Goal: Information Seeking & Learning: Learn about a topic

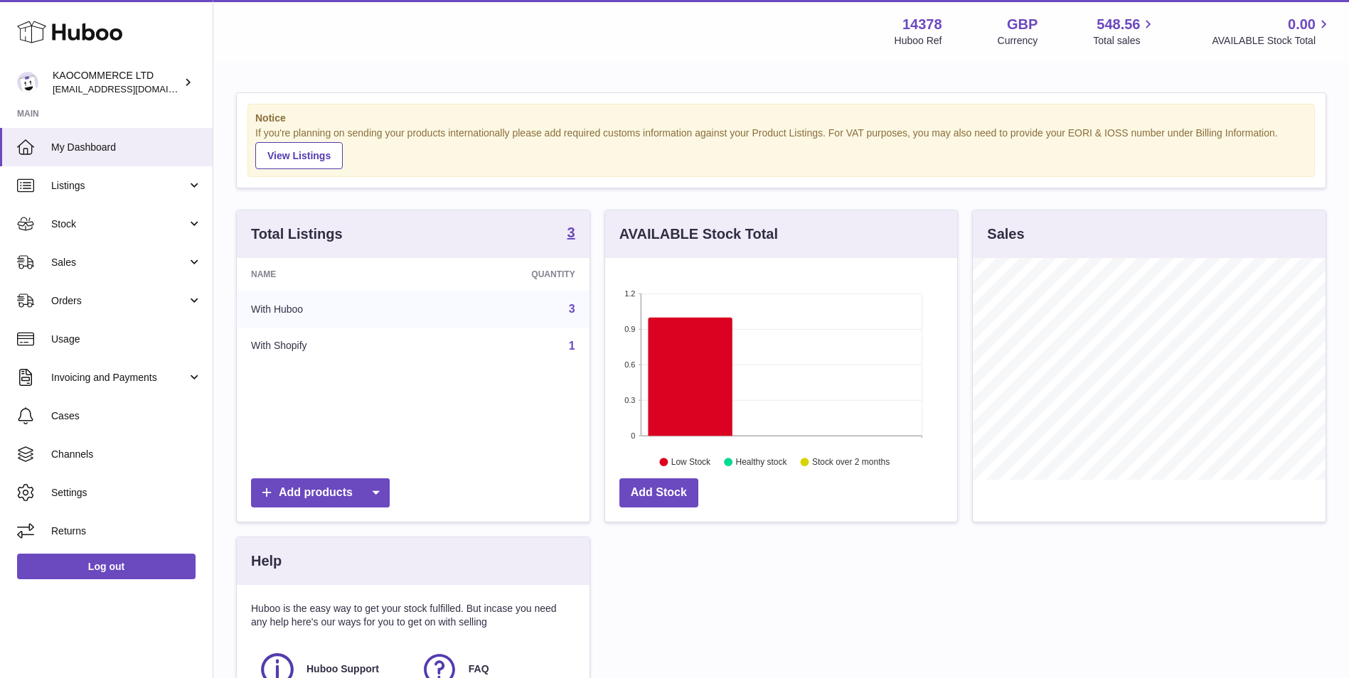
scroll to position [222, 352]
click at [141, 372] on span "Invoicing and Payments" at bounding box center [119, 378] width 136 height 14
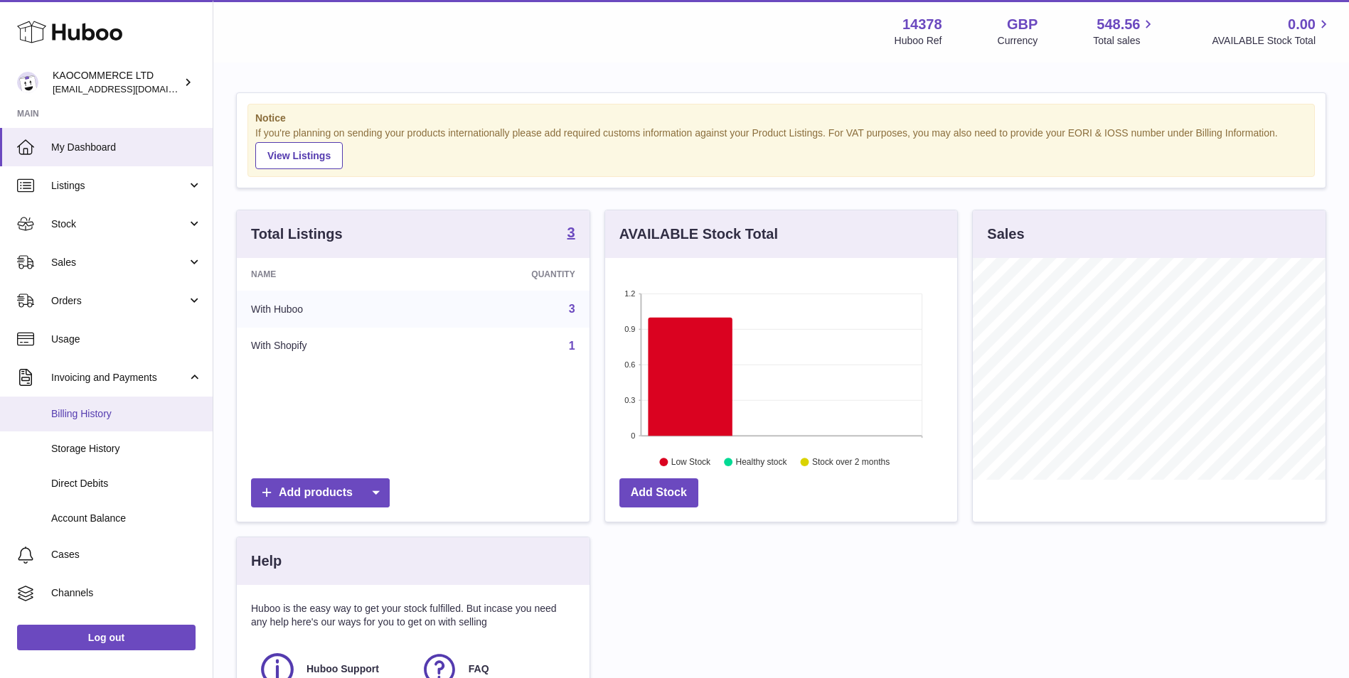
click at [141, 404] on link "Billing History" at bounding box center [106, 414] width 213 height 35
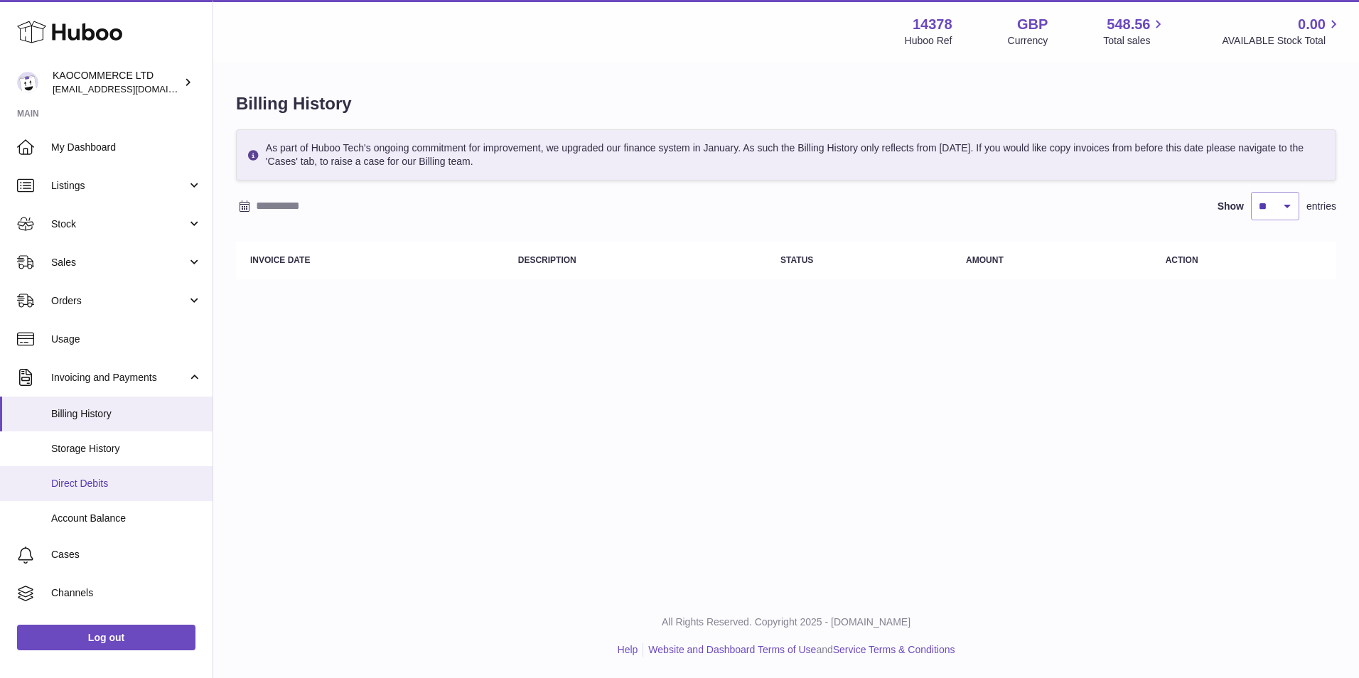
click at [132, 488] on span "Direct Debits" at bounding box center [126, 484] width 151 height 14
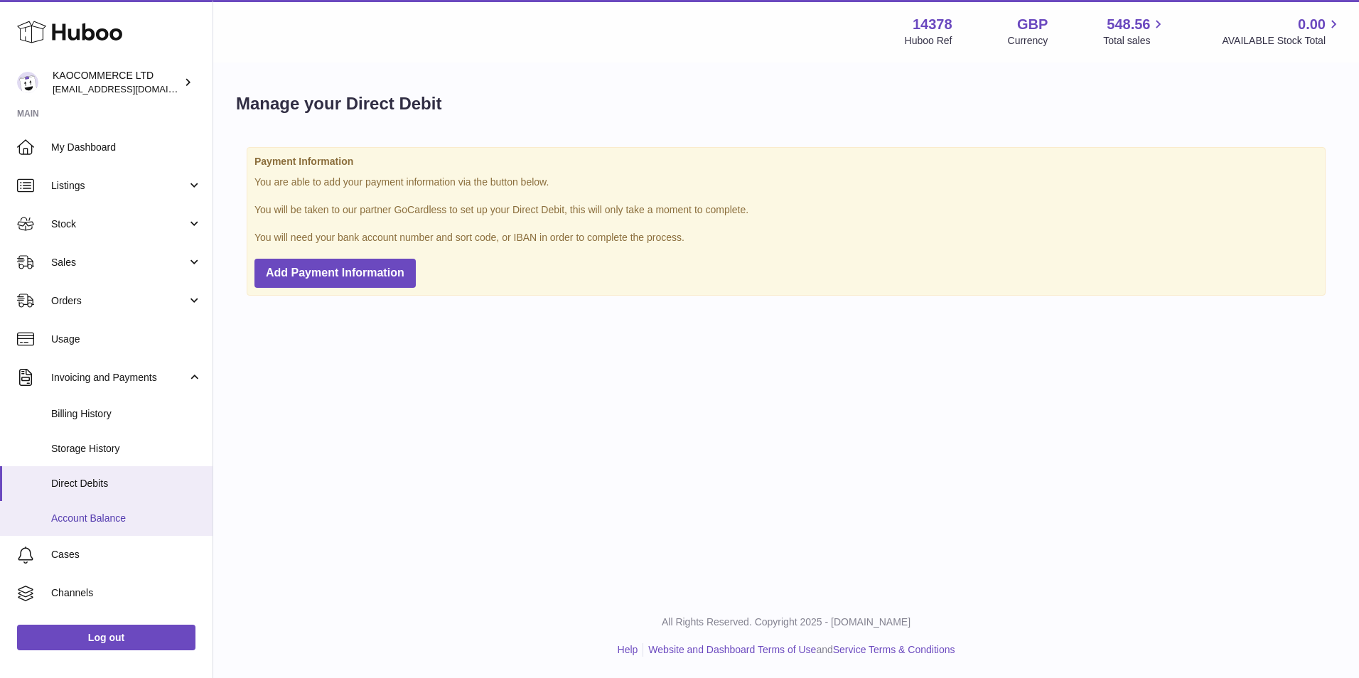
click at [134, 526] on link "Account Balance" at bounding box center [106, 518] width 213 height 35
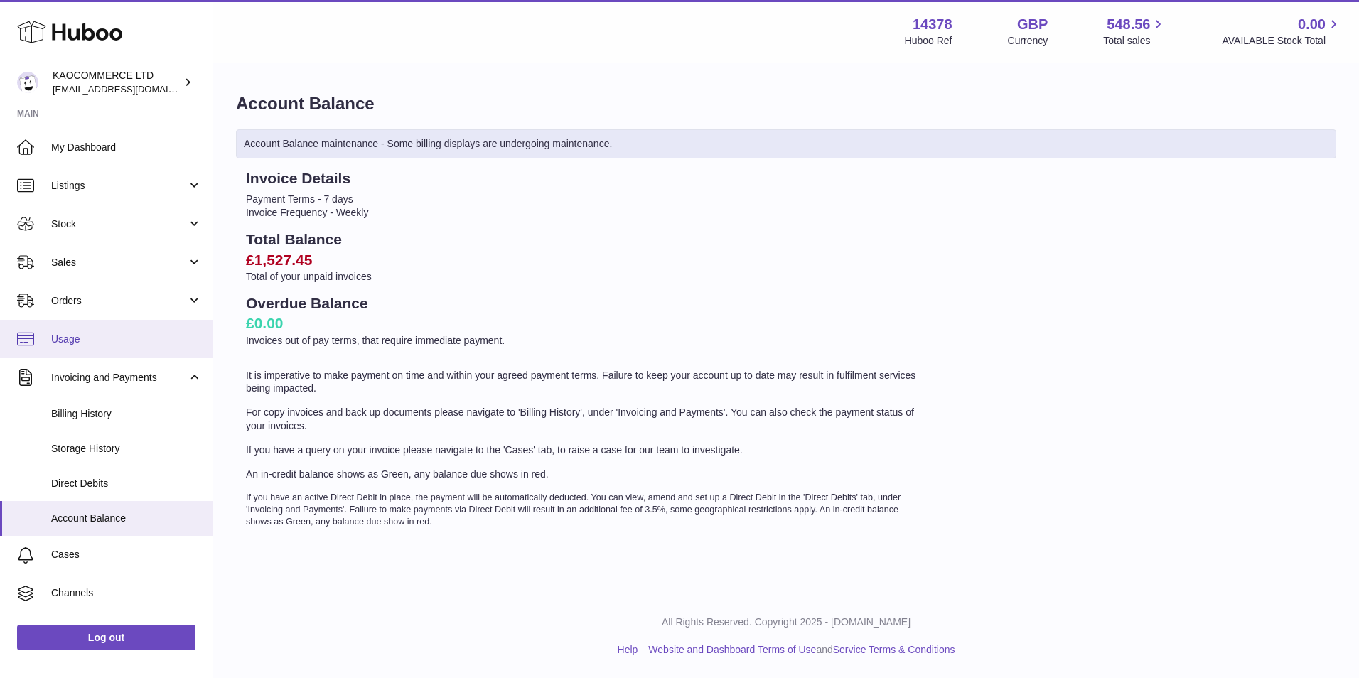
click at [146, 345] on span "Usage" at bounding box center [126, 340] width 151 height 14
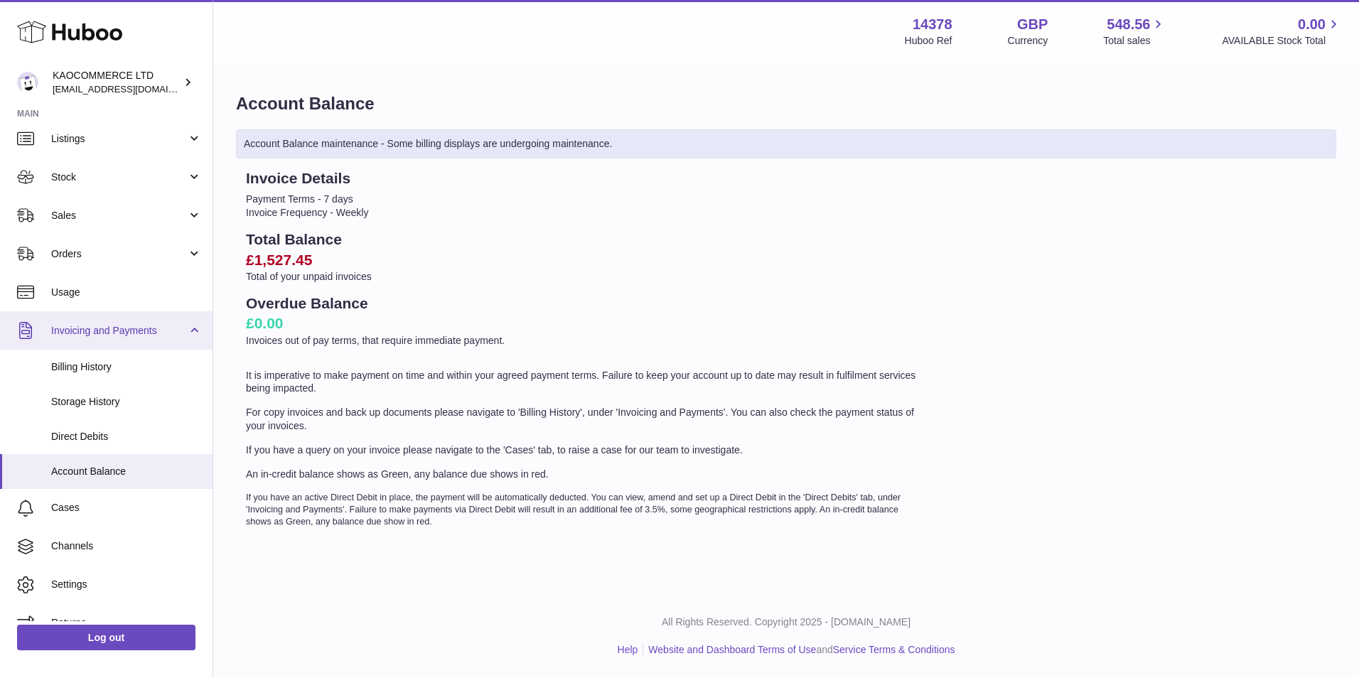
scroll to position [68, 0]
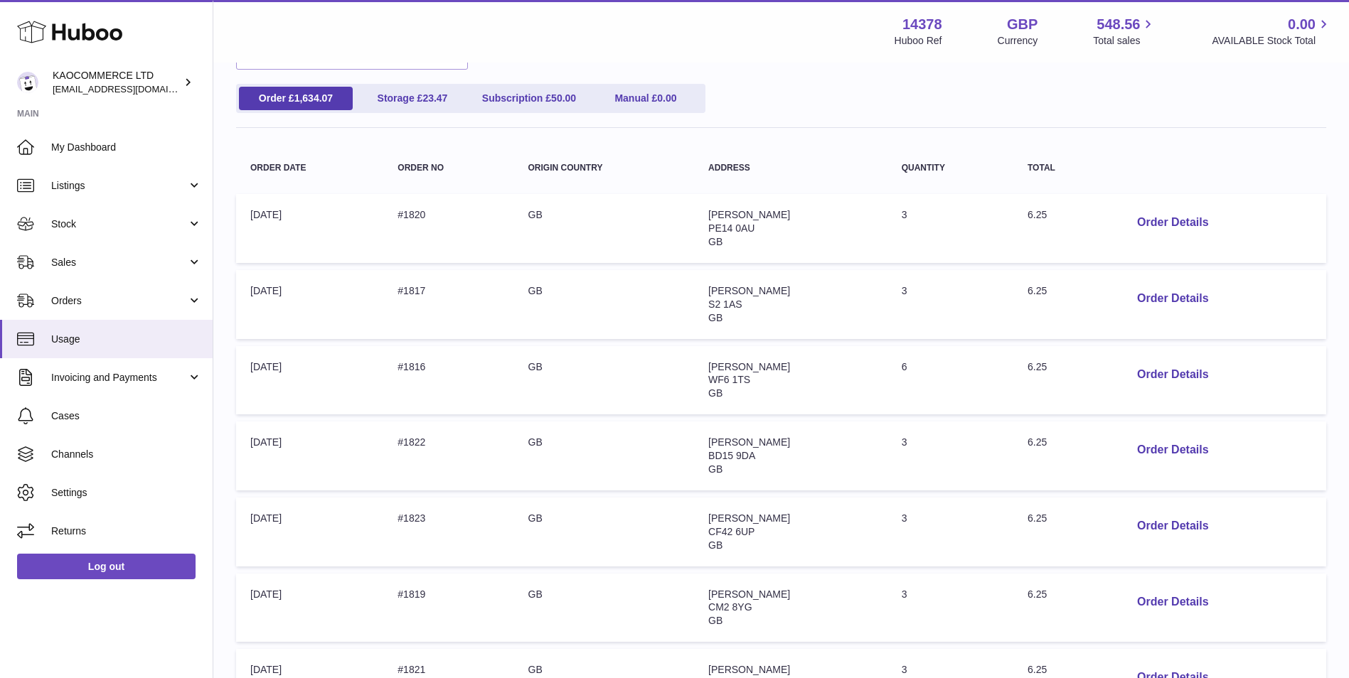
scroll to position [95, 0]
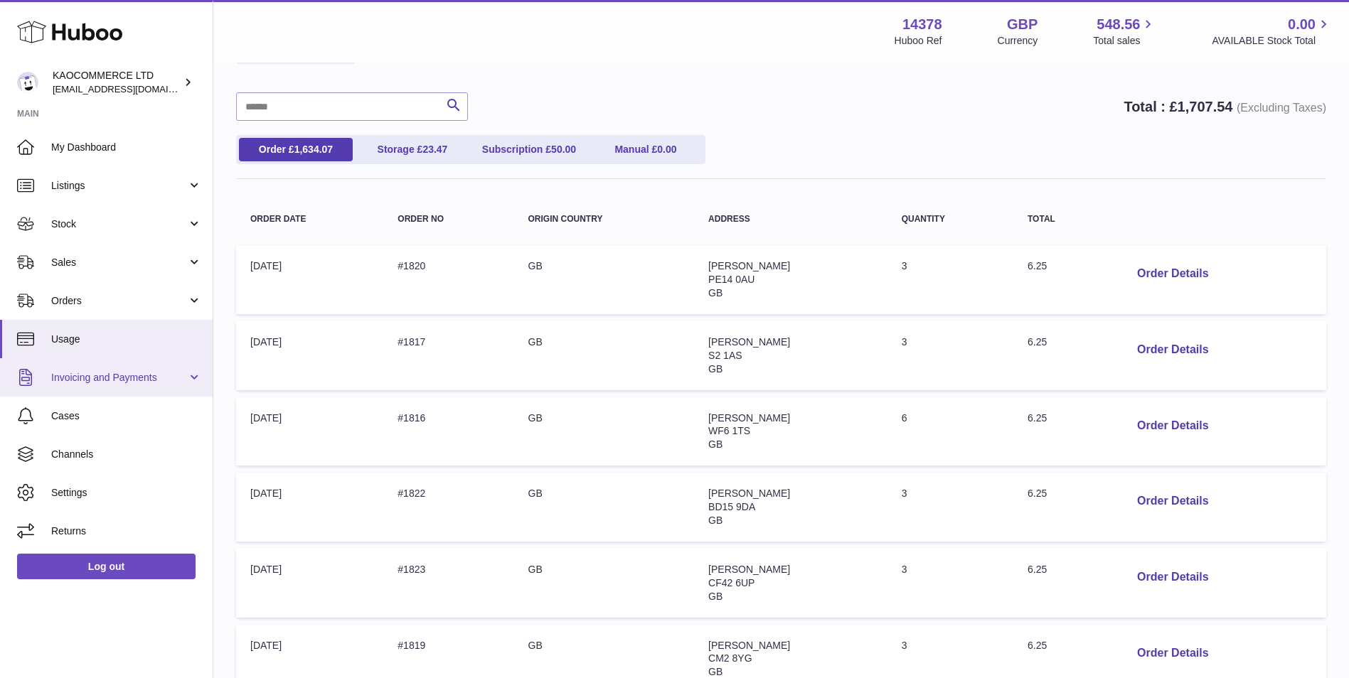
click at [85, 392] on link "Invoicing and Payments" at bounding box center [106, 377] width 213 height 38
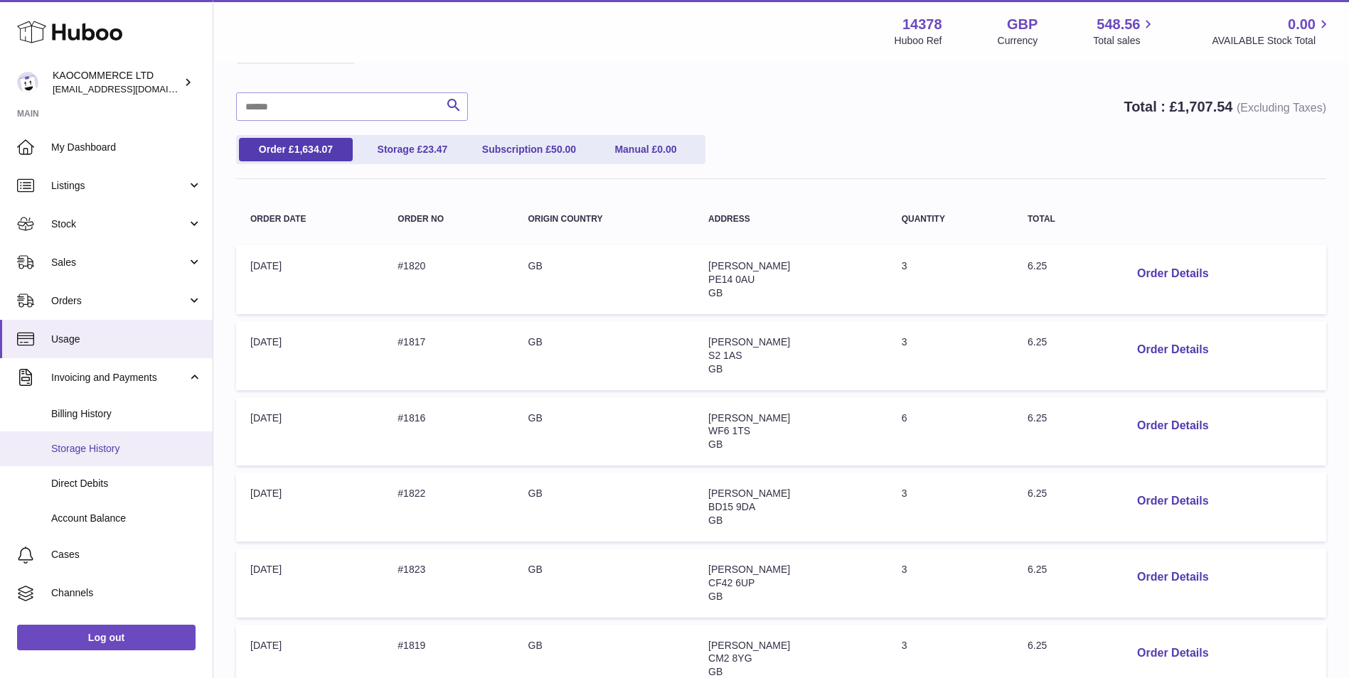
click at [100, 457] on link "Storage History" at bounding box center [106, 449] width 213 height 35
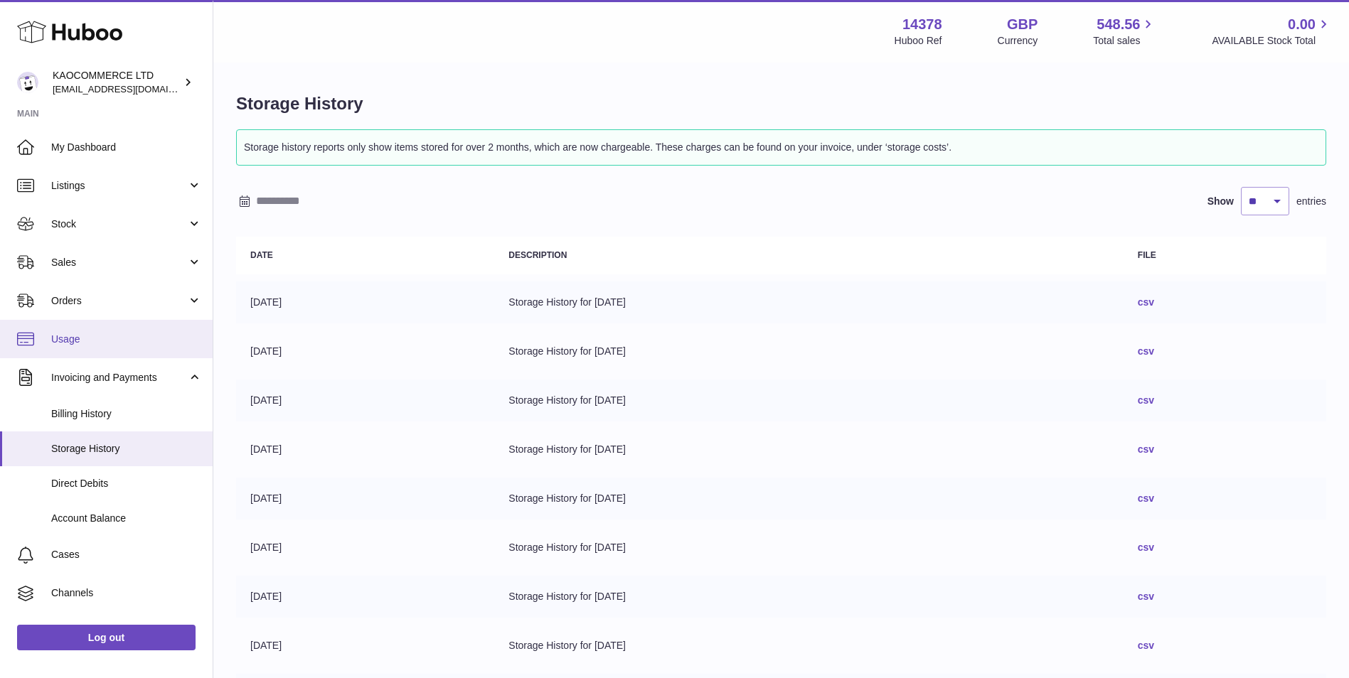
click at [151, 336] on span "Usage" at bounding box center [126, 340] width 151 height 14
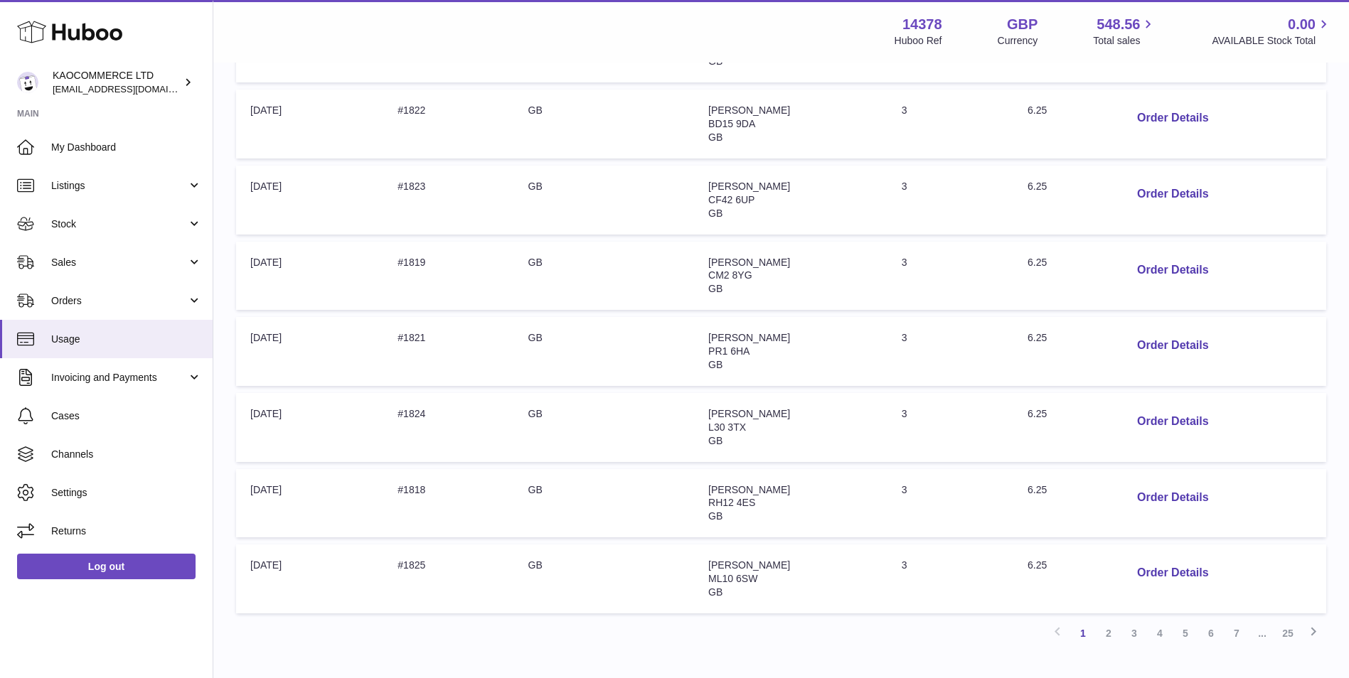
scroll to position [450, 0]
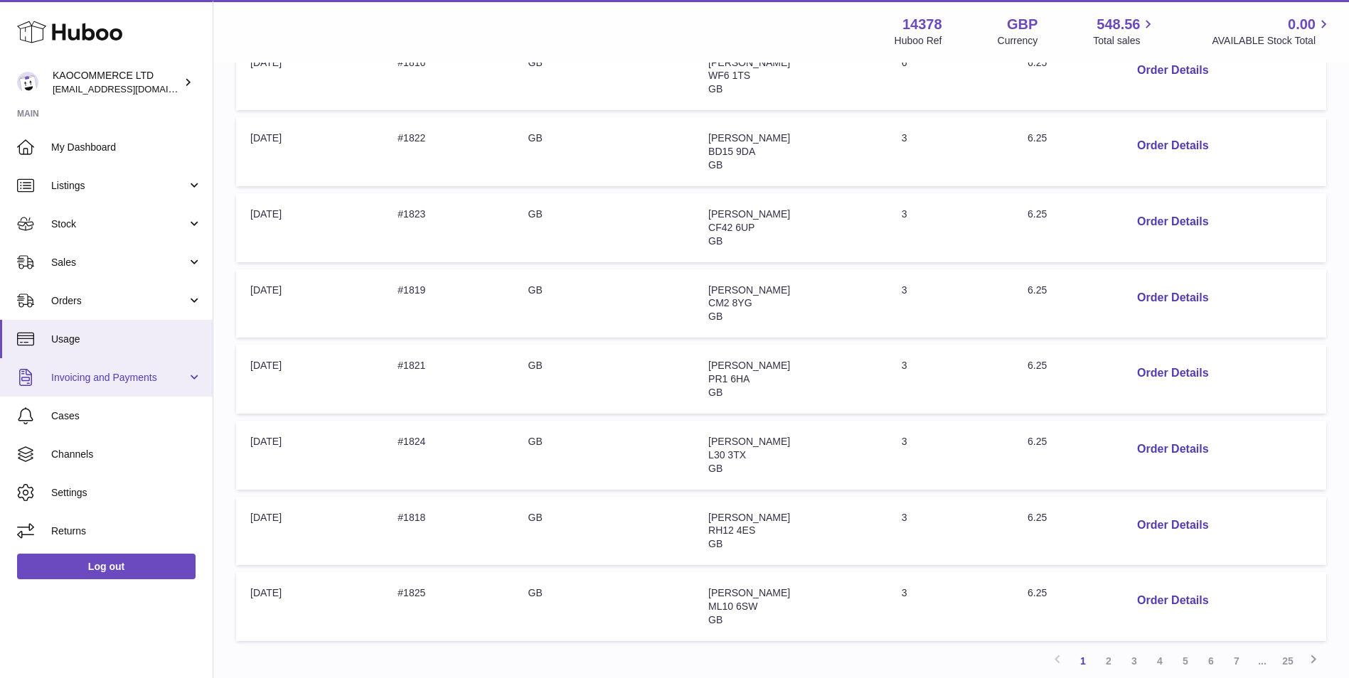
click at [126, 365] on link "Invoicing and Payments" at bounding box center [106, 377] width 213 height 38
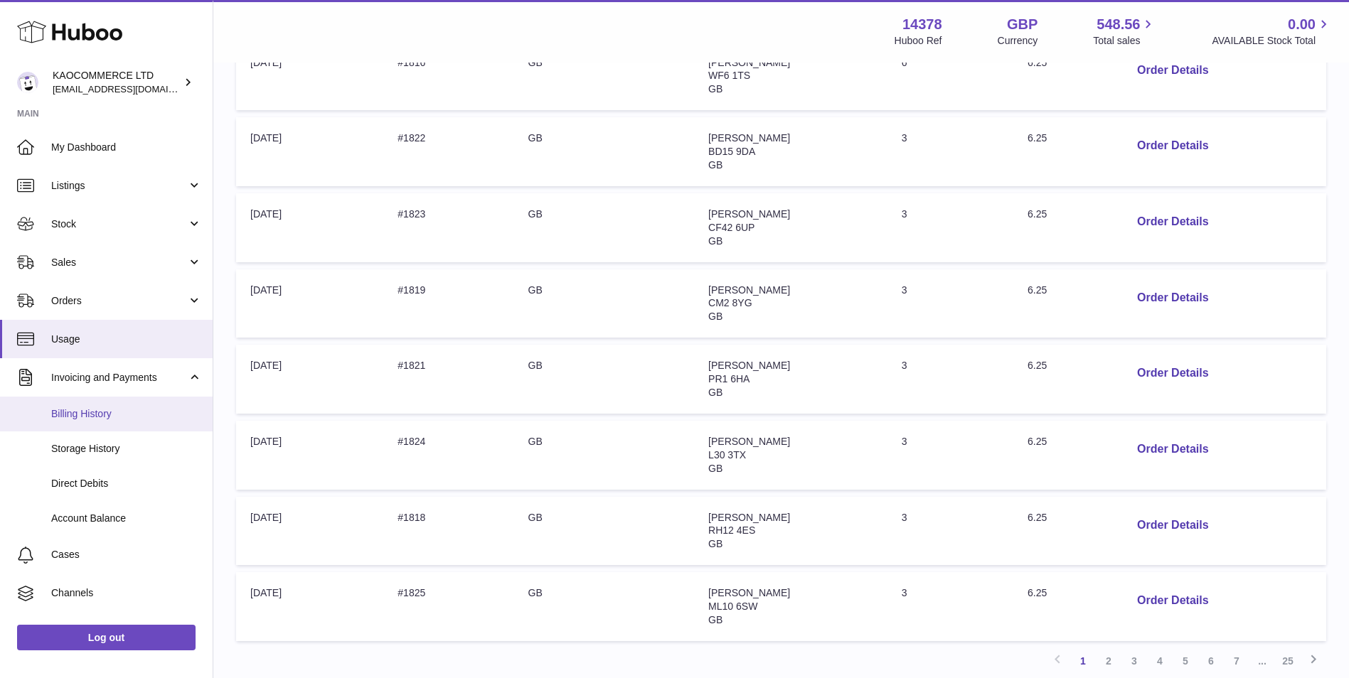
click at [144, 419] on span "Billing History" at bounding box center [126, 414] width 151 height 14
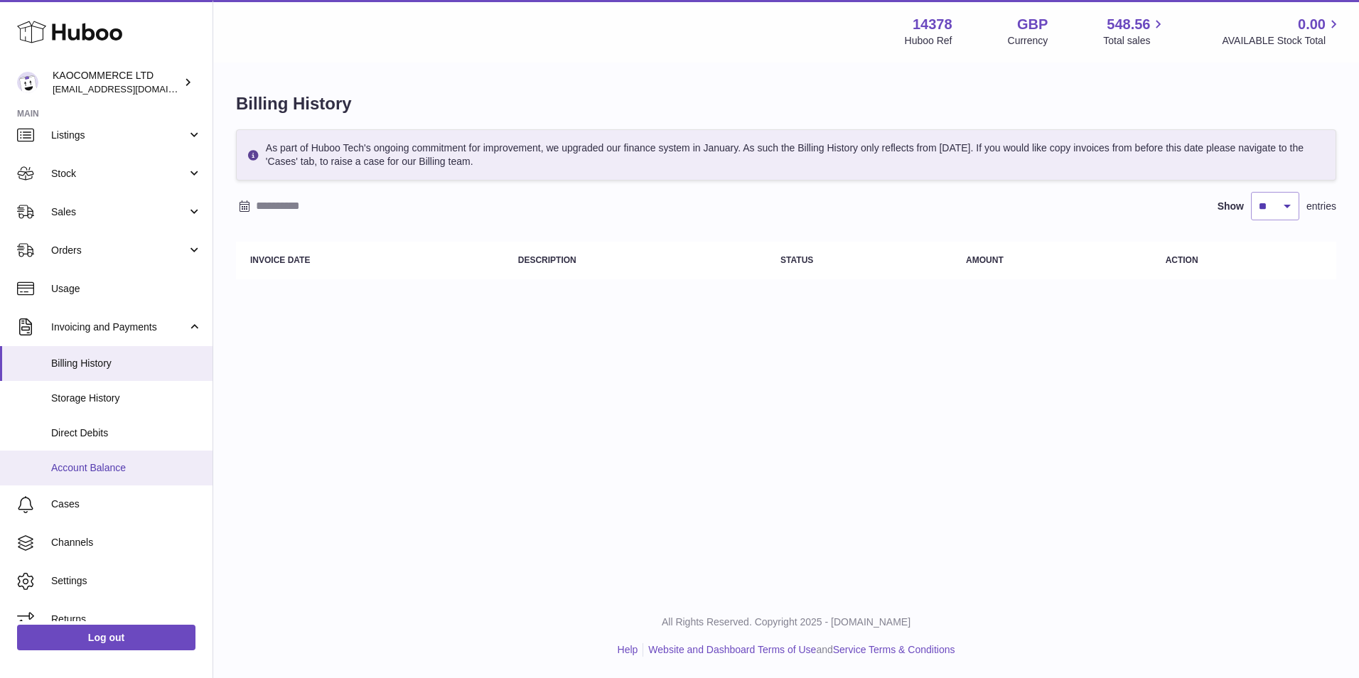
scroll to position [68, 0]
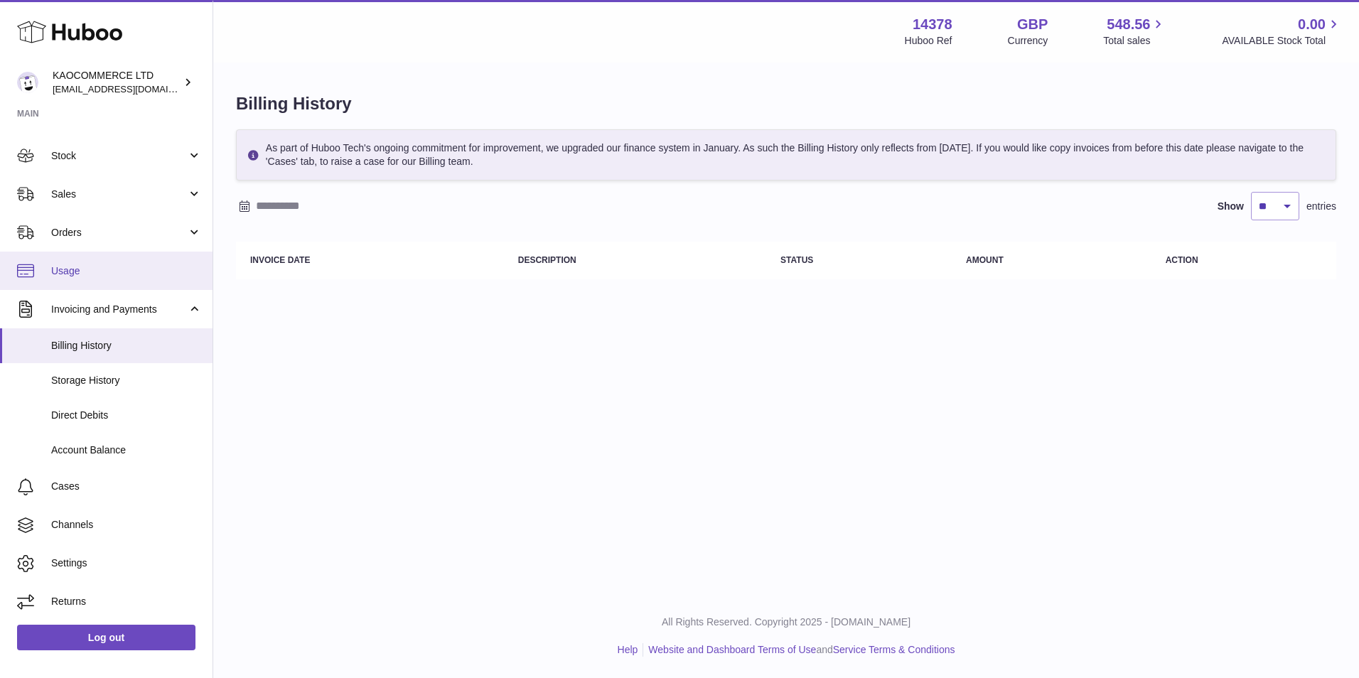
click at [144, 270] on span "Usage" at bounding box center [126, 271] width 151 height 14
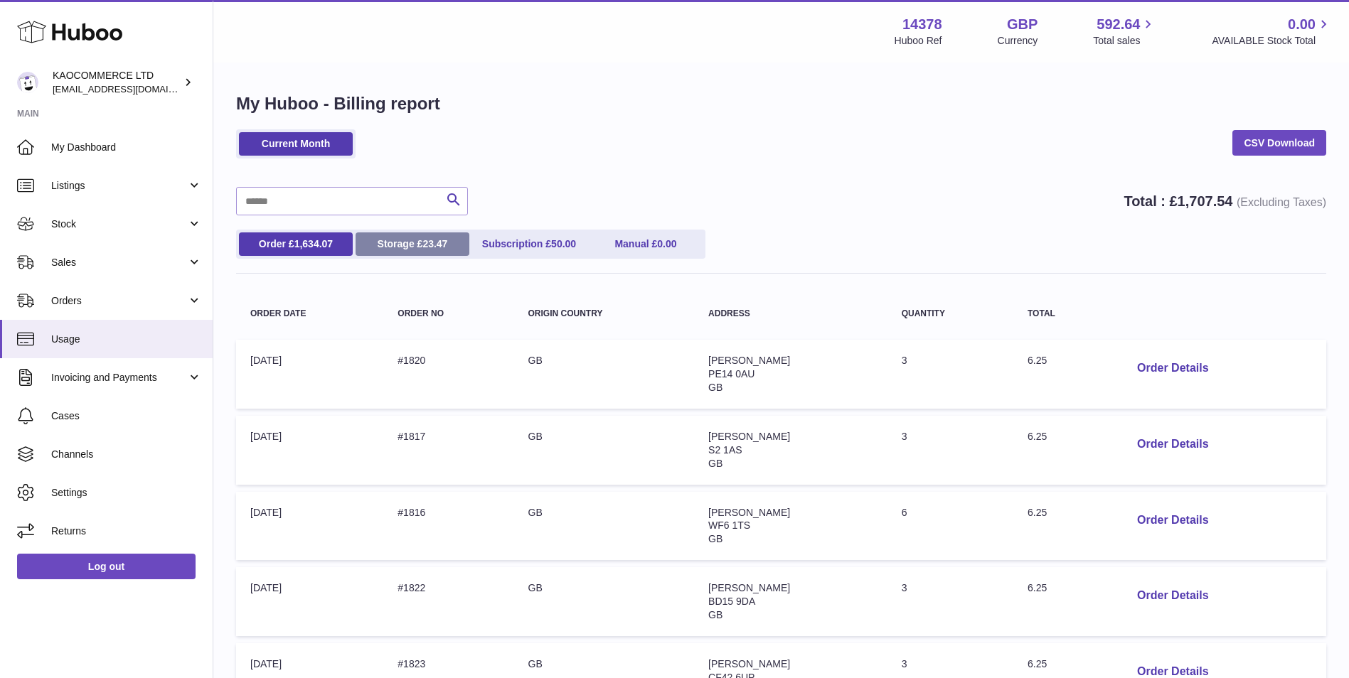
click at [427, 250] on span "23.47" at bounding box center [434, 243] width 25 height 11
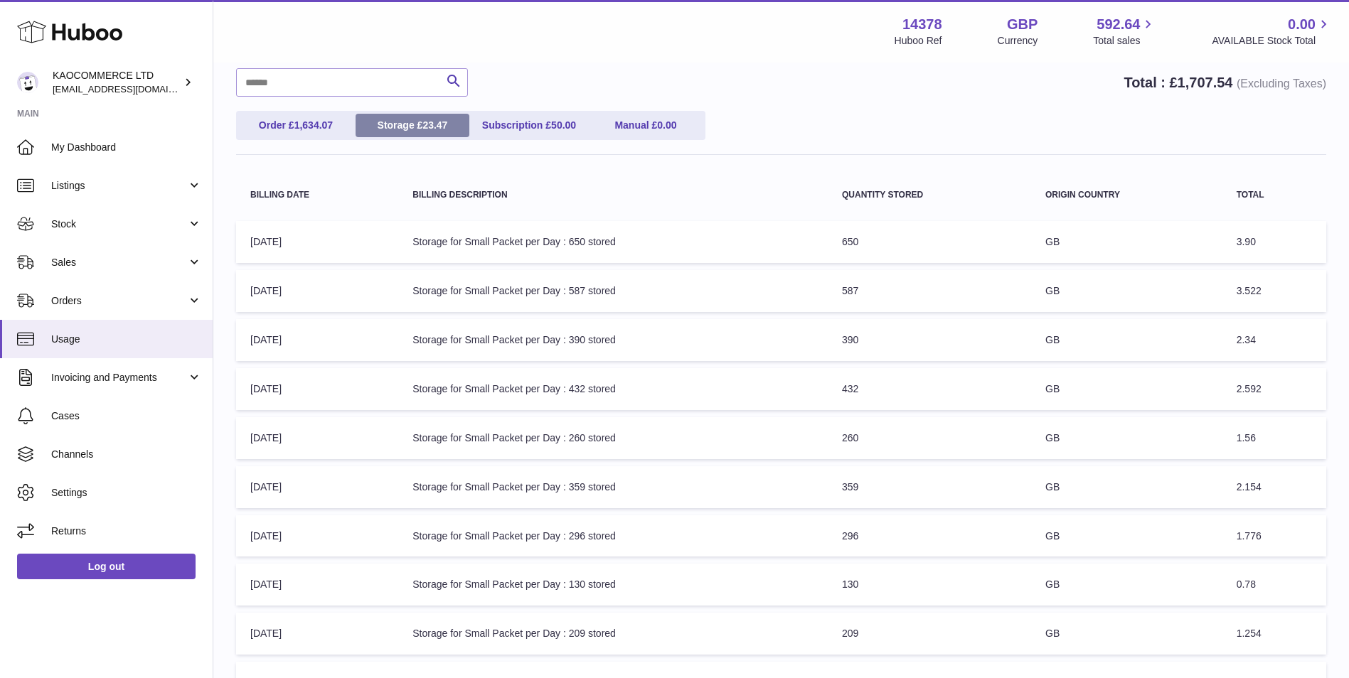
scroll to position [237, 0]
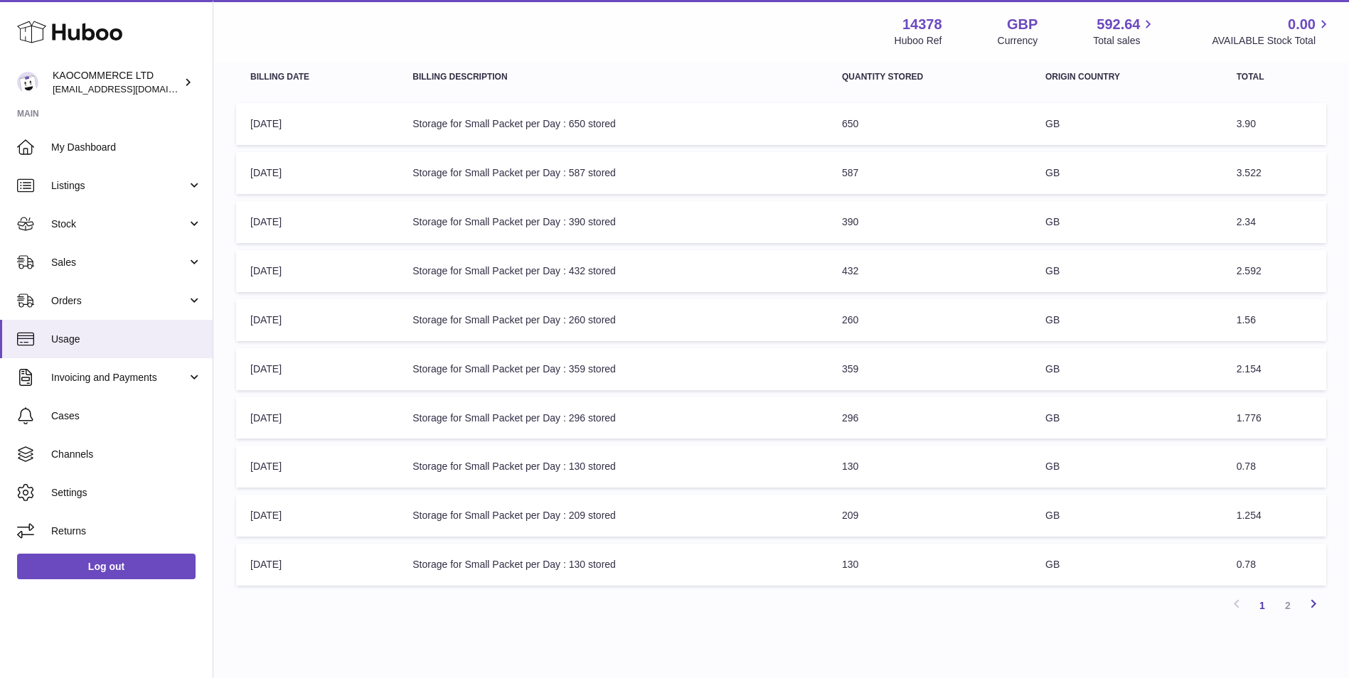
click at [1319, 606] on icon at bounding box center [1313, 604] width 17 height 18
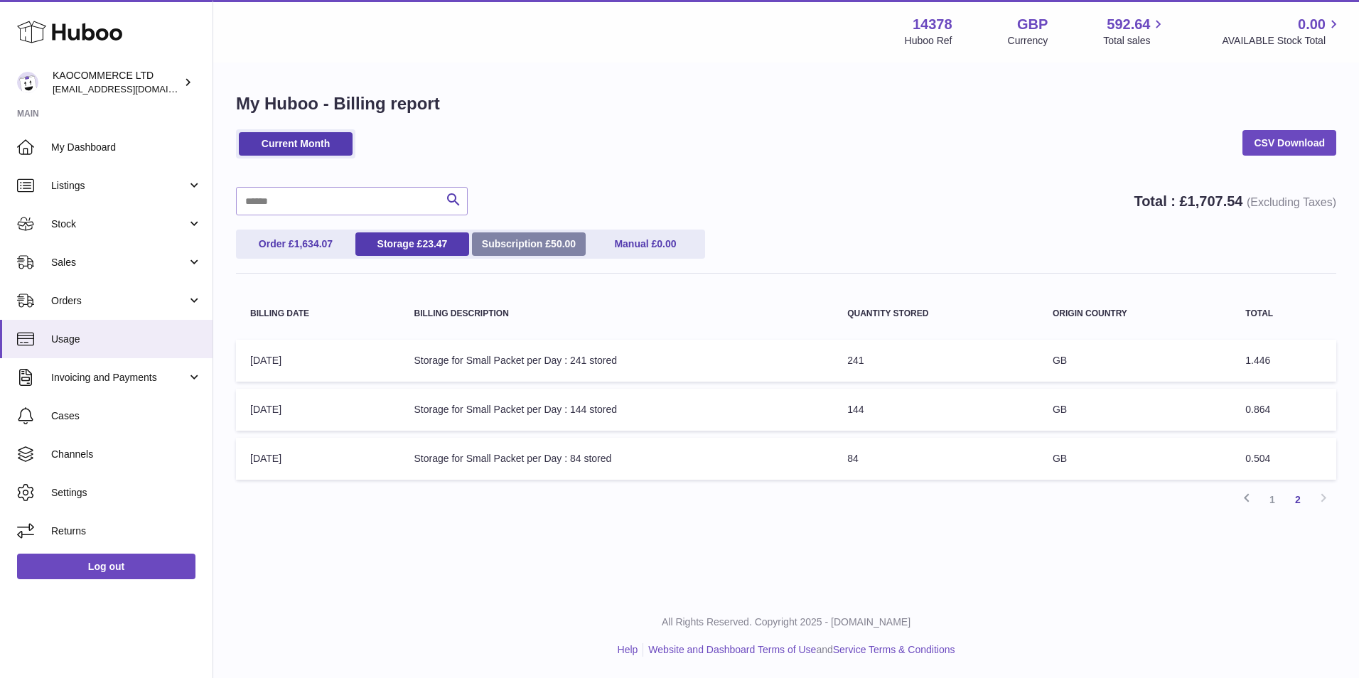
click at [488, 249] on link "Subscription £ 50.00" at bounding box center [529, 243] width 114 height 23
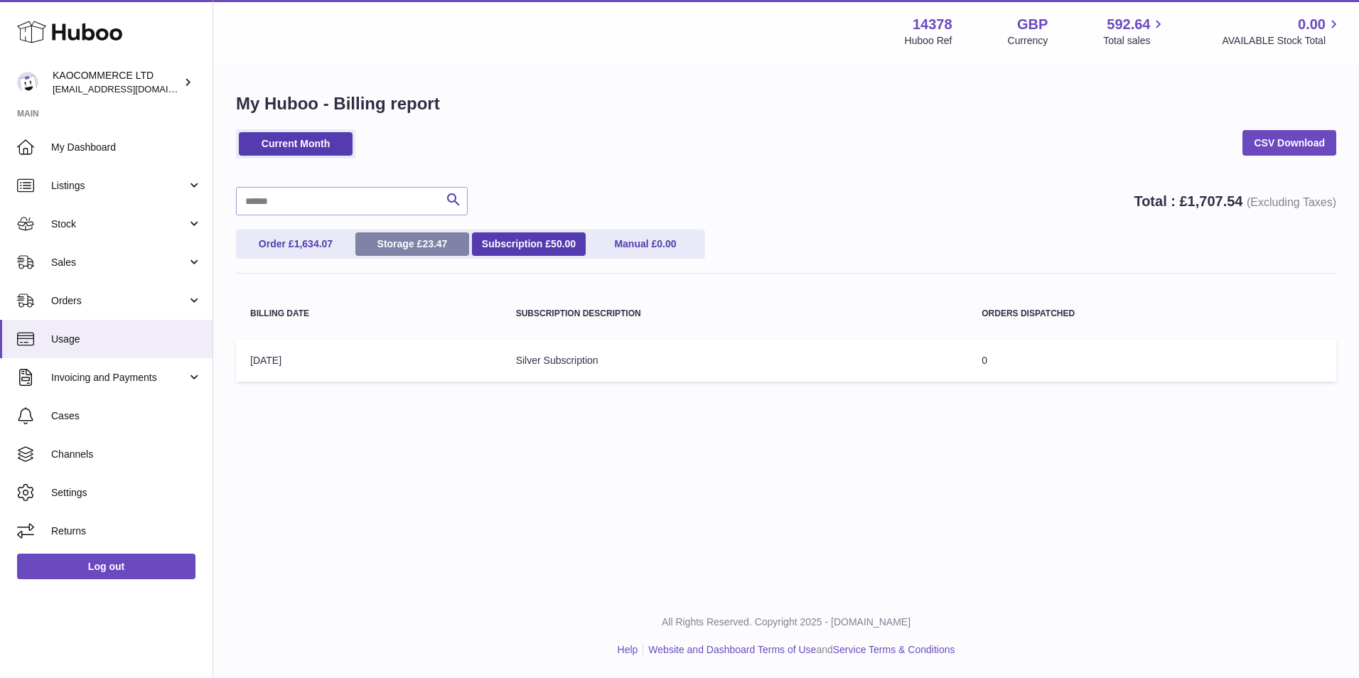
click at [392, 245] on link "Storage £ 23.47" at bounding box center [412, 243] width 114 height 23
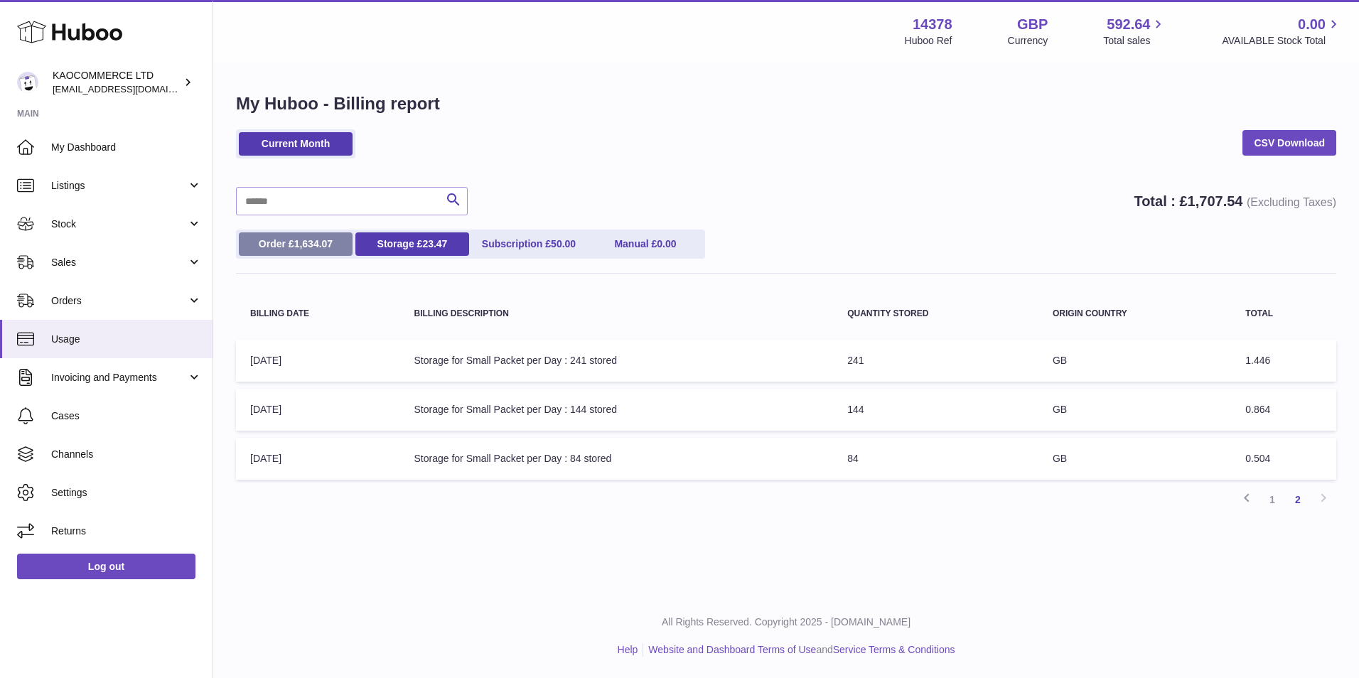
click at [326, 250] on link "Order £ 1,634.07" at bounding box center [296, 243] width 114 height 23
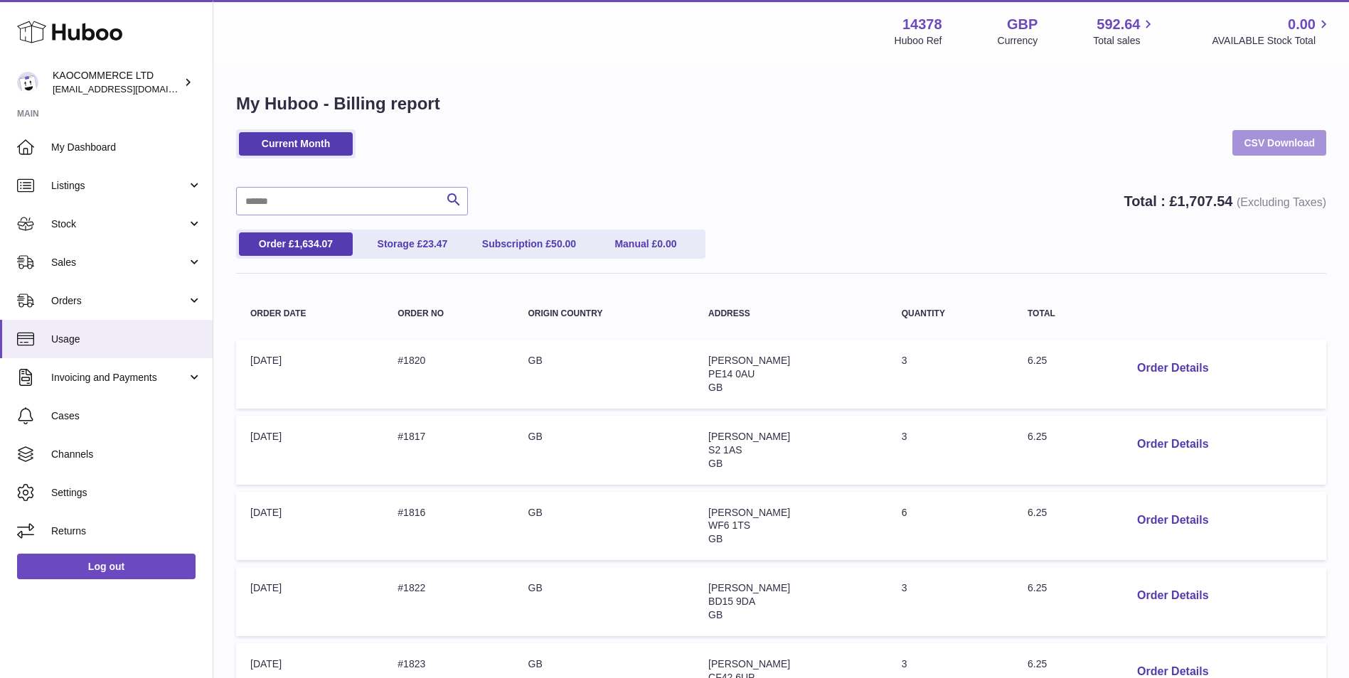
click at [1254, 146] on link "CSV Download" at bounding box center [1279, 143] width 94 height 26
click at [930, 159] on div "Current Month CSV Download" at bounding box center [781, 150] width 1090 height 43
click at [111, 355] on link "Usage" at bounding box center [106, 339] width 213 height 38
click at [1146, 371] on button "Order Details" at bounding box center [1172, 368] width 94 height 29
